Goal: Use online tool/utility: Use online tool/utility

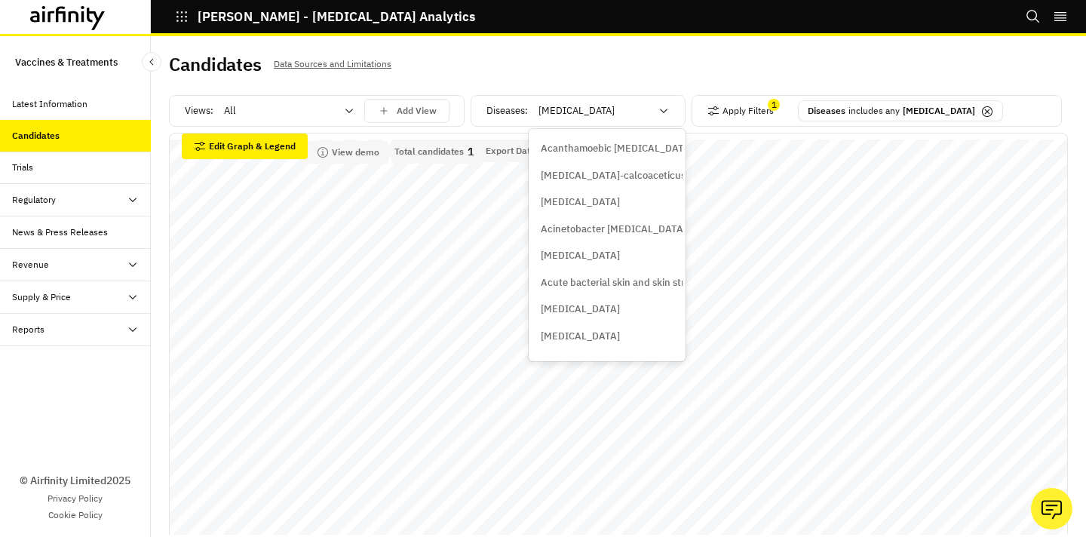
click at [647, 103] on div at bounding box center [594, 111] width 112 height 18
click at [609, 115] on div at bounding box center [594, 111] width 112 height 18
type input "[MEDICAL_DATA]"
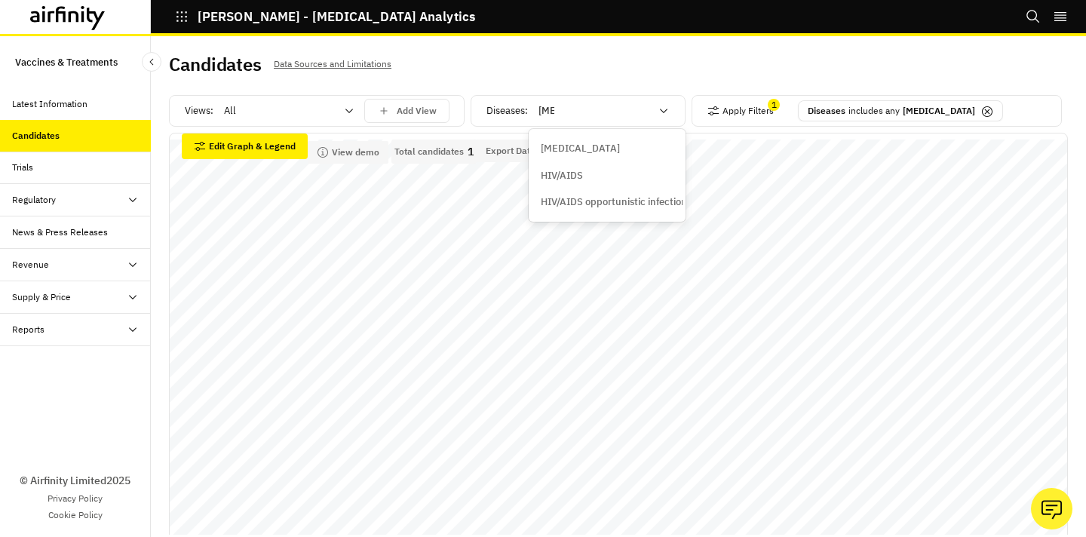
click at [592, 182] on div "HIV/AIDS" at bounding box center [607, 175] width 133 height 15
click at [654, 115] on div "[MEDICAL_DATA]" at bounding box center [593, 111] width 130 height 24
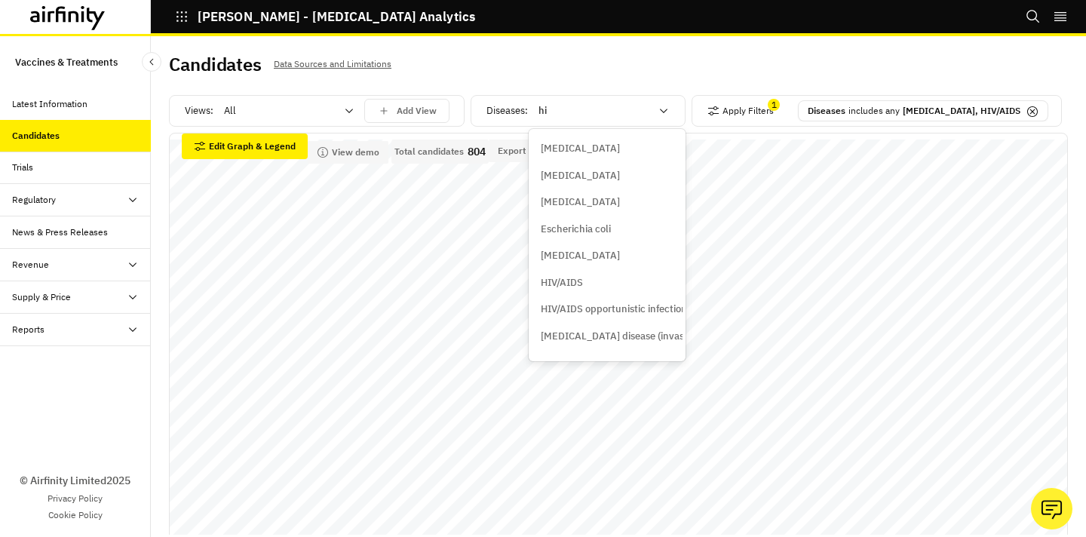
type input "[MEDICAL_DATA]"
click at [619, 201] on p "HIV/AIDS opportunistic infections" at bounding box center [616, 202] width 151 height 15
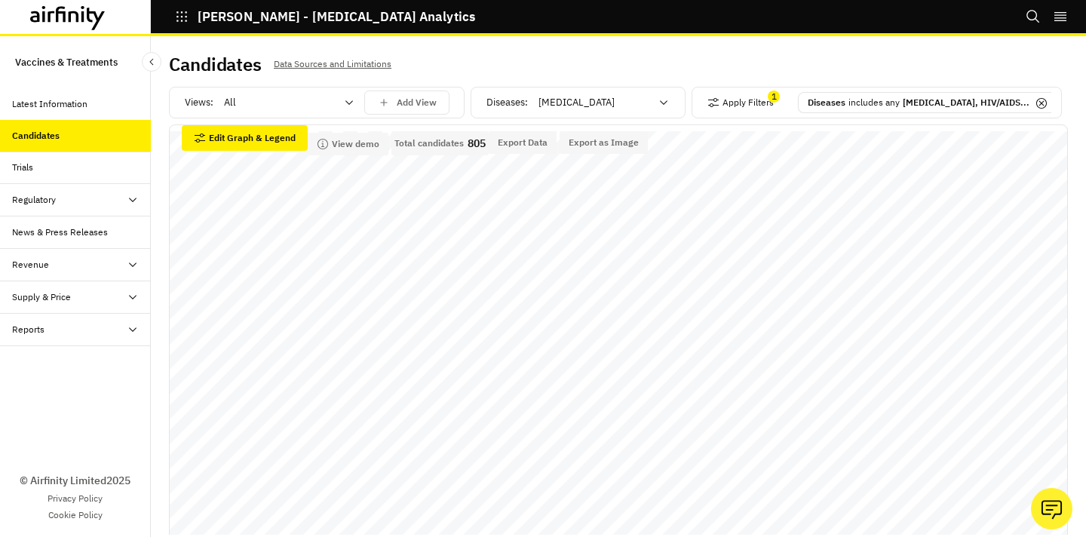
scroll to position [9, 0]
click at [899, 108] on p "includes any" at bounding box center [873, 102] width 51 height 14
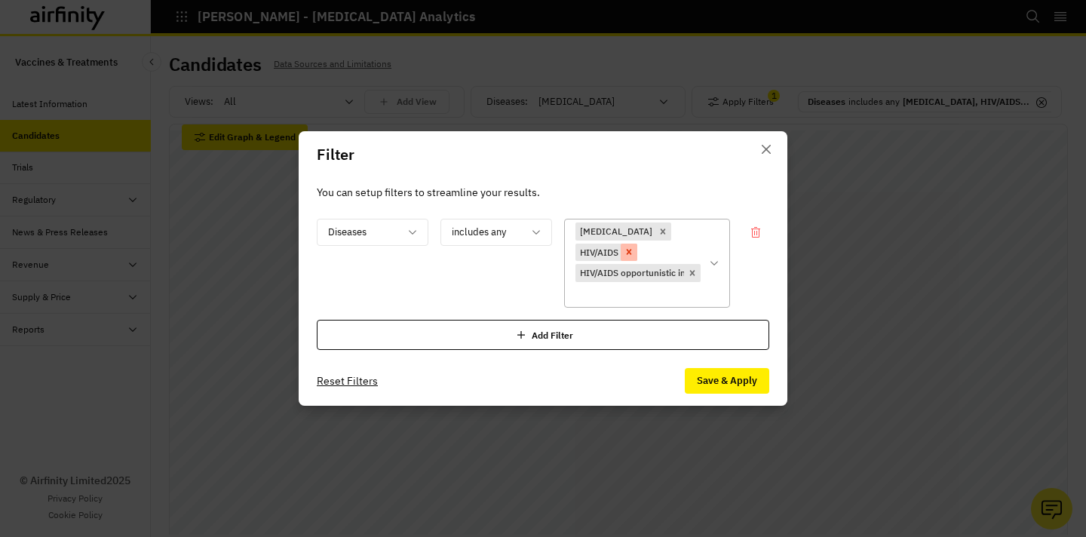
click at [634, 247] on icon "Remove [object Object]" at bounding box center [629, 252] width 11 height 11
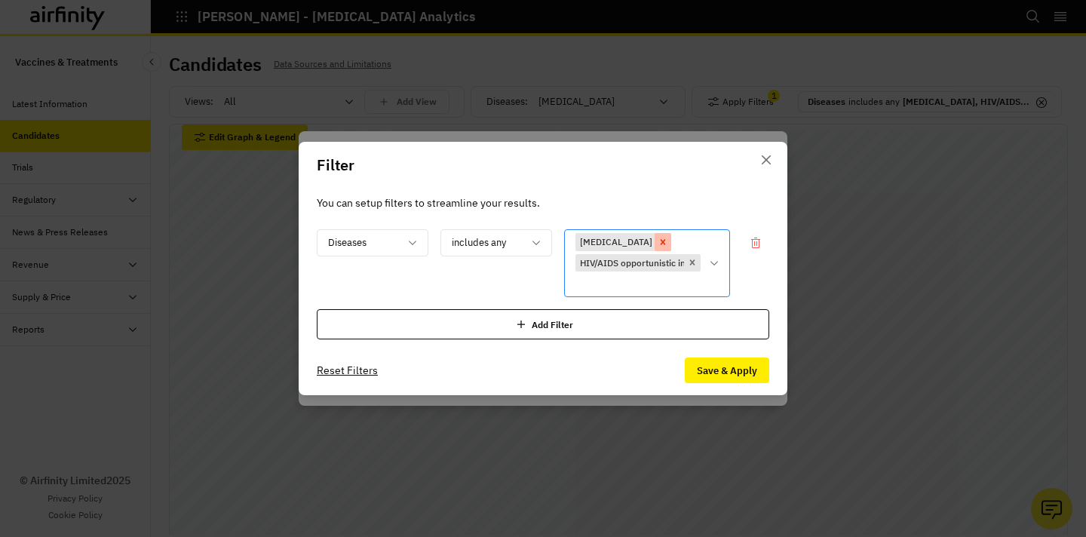
click at [658, 238] on icon "Remove [object Object]" at bounding box center [663, 242] width 11 height 11
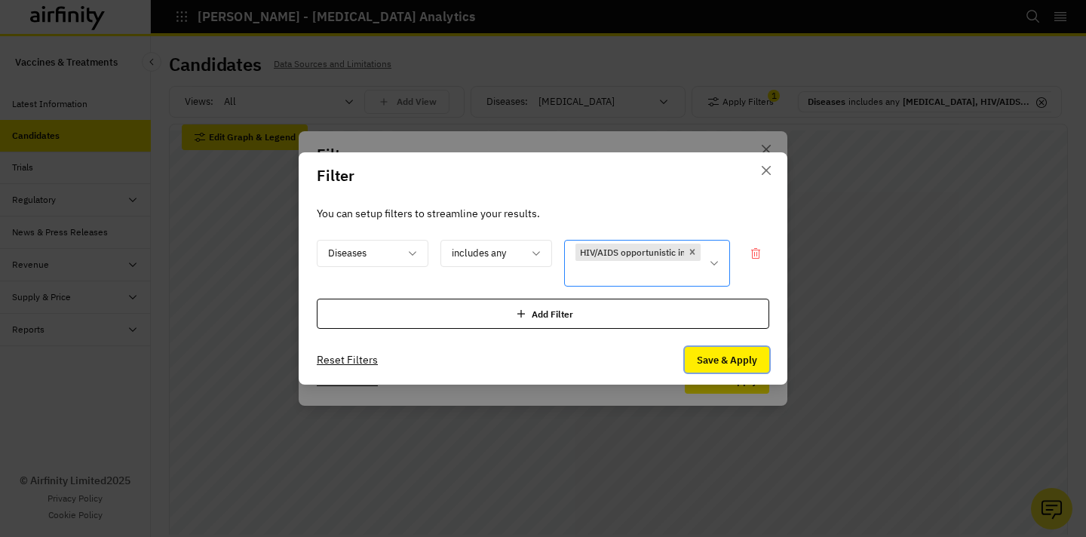
click at [713, 365] on button "Save & Apply" at bounding box center [727, 360] width 84 height 26
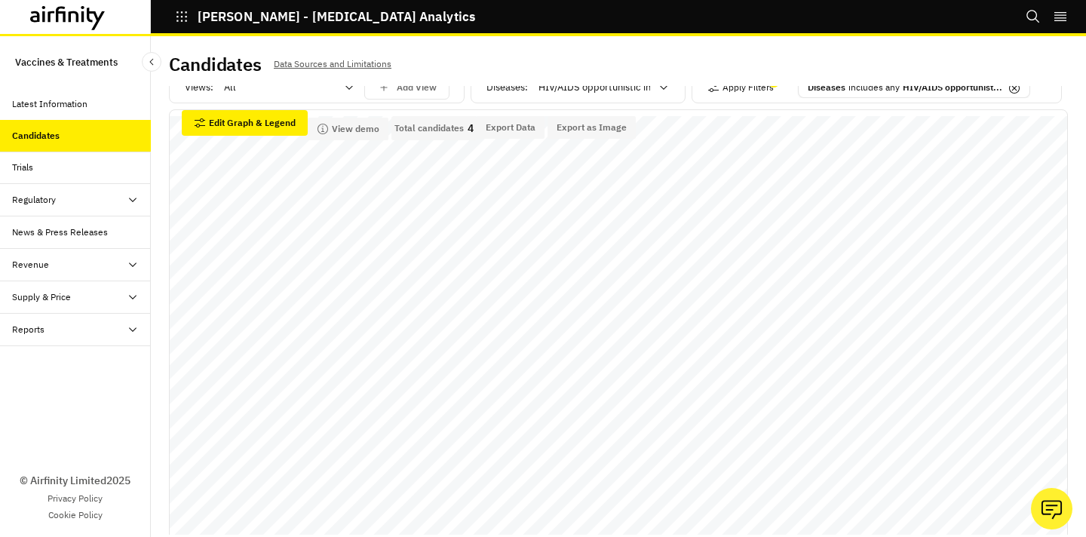
scroll to position [0, 0]
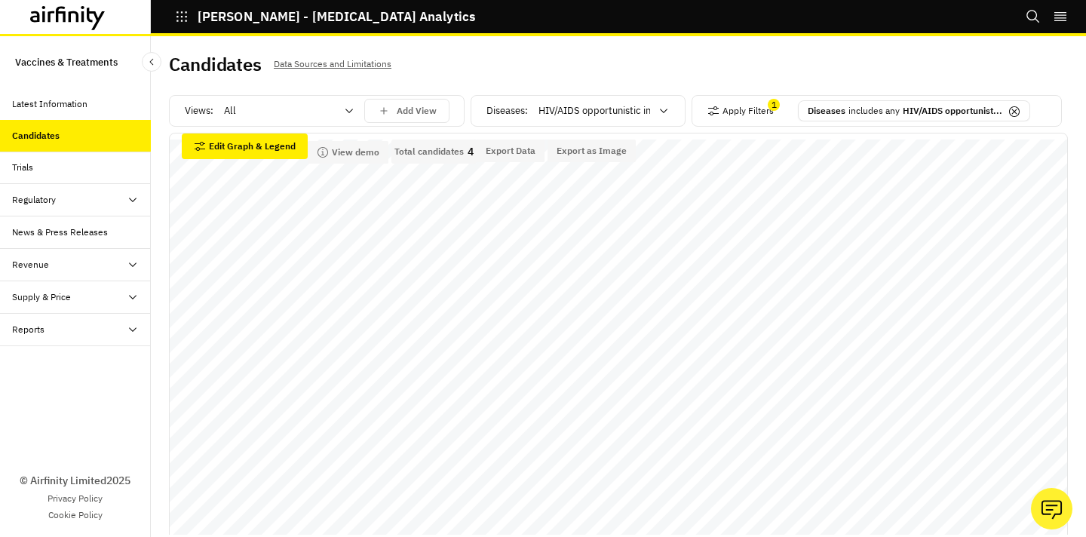
click at [921, 115] on p "HIV/AIDS opportunist..." at bounding box center [953, 111] width 100 height 14
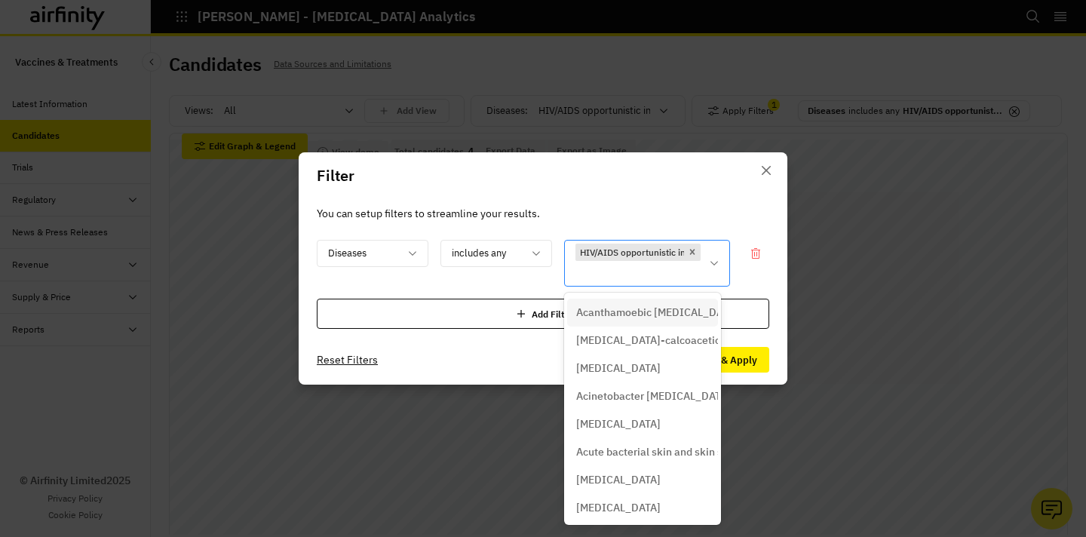
click at [658, 271] on div at bounding box center [637, 273] width 125 height 19
type input "[MEDICAL_DATA]"
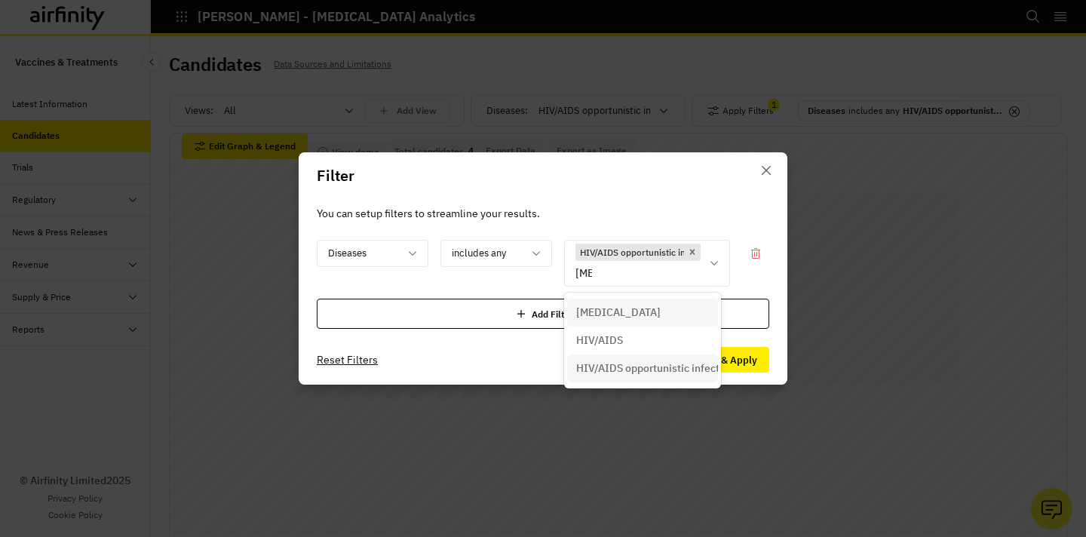
click at [649, 312] on div "[MEDICAL_DATA]" at bounding box center [642, 313] width 133 height 16
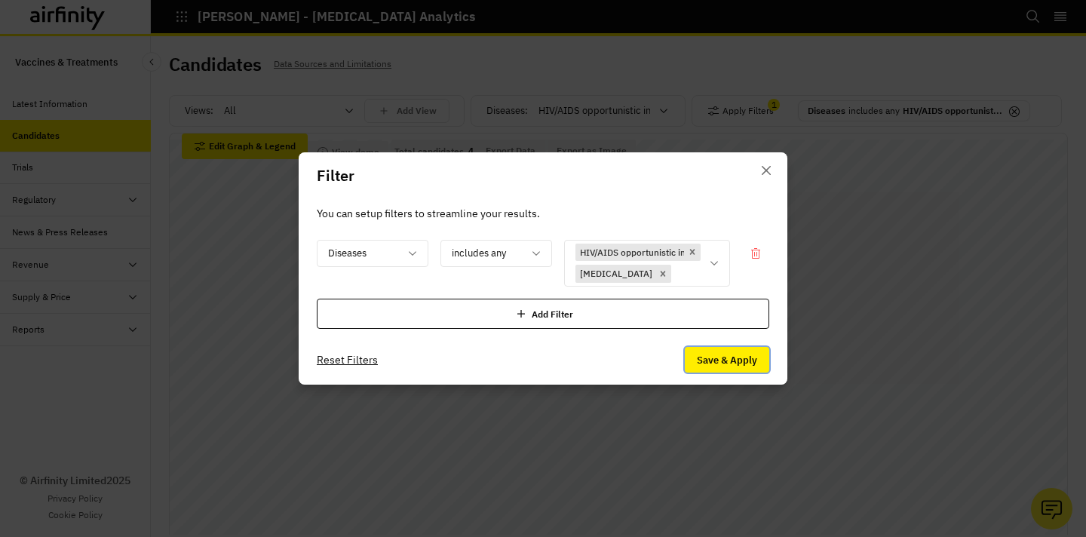
click at [710, 359] on button "Save & Apply" at bounding box center [727, 360] width 84 height 26
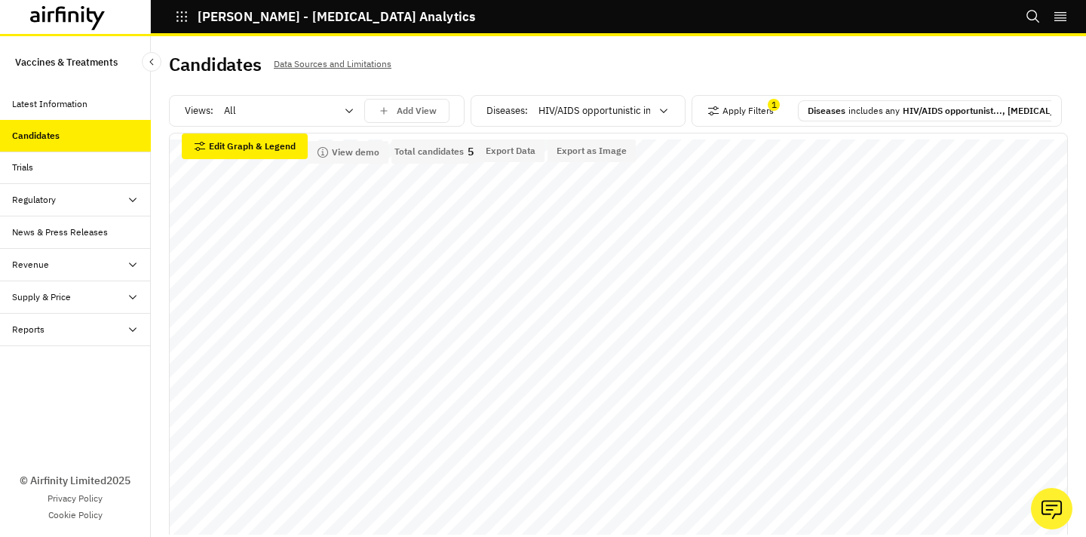
click at [922, 117] on div "Diseases includes any HIV/AIDS opportunist..., [MEDICAL_DATA]" at bounding box center [944, 111] width 272 height 14
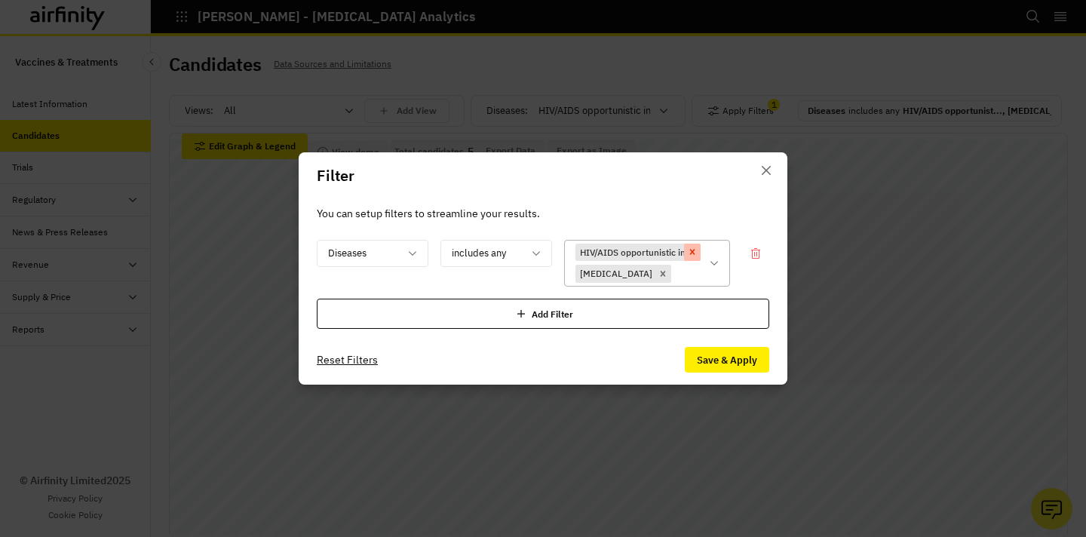
click at [696, 250] on icon "Remove [object Object]" at bounding box center [692, 252] width 11 height 11
click at [709, 351] on button "Save & Apply" at bounding box center [727, 360] width 84 height 26
